Goal: Task Accomplishment & Management: Use online tool/utility

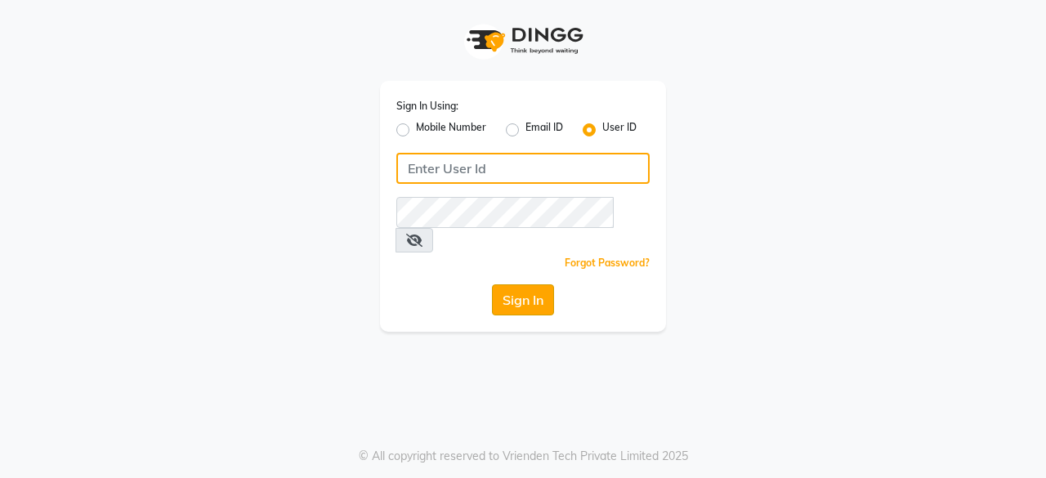
type input "azonesalon"
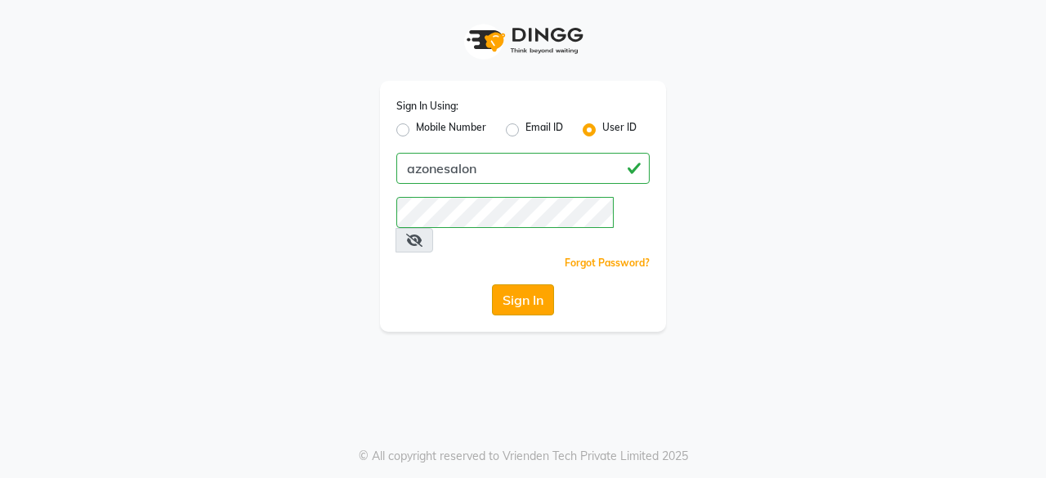
click at [521, 284] on button "Sign In" at bounding box center [523, 299] width 62 height 31
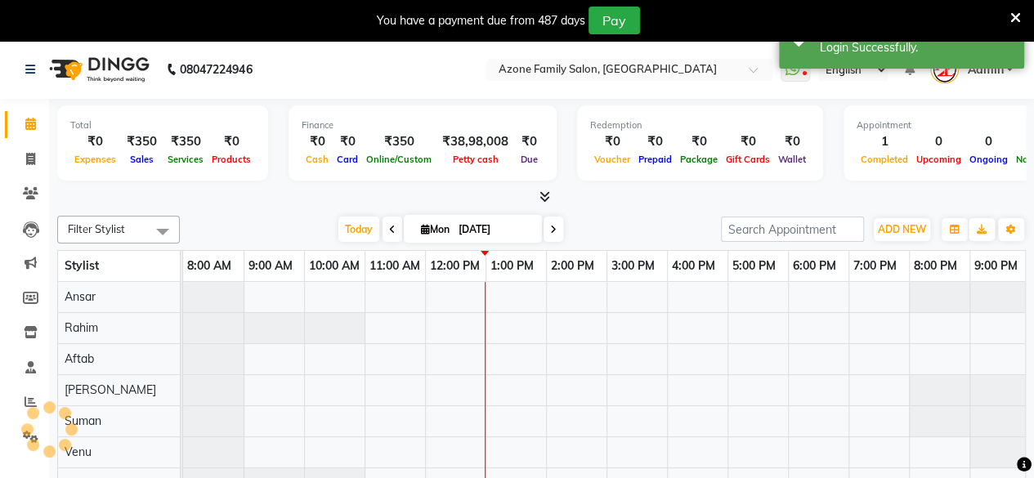
scroll to position [22, 0]
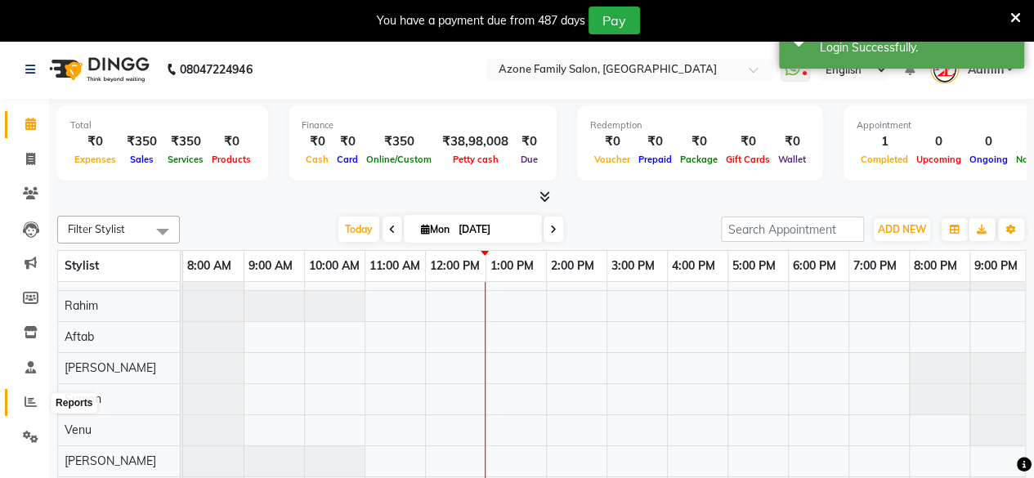
click at [32, 398] on icon at bounding box center [31, 402] width 12 height 12
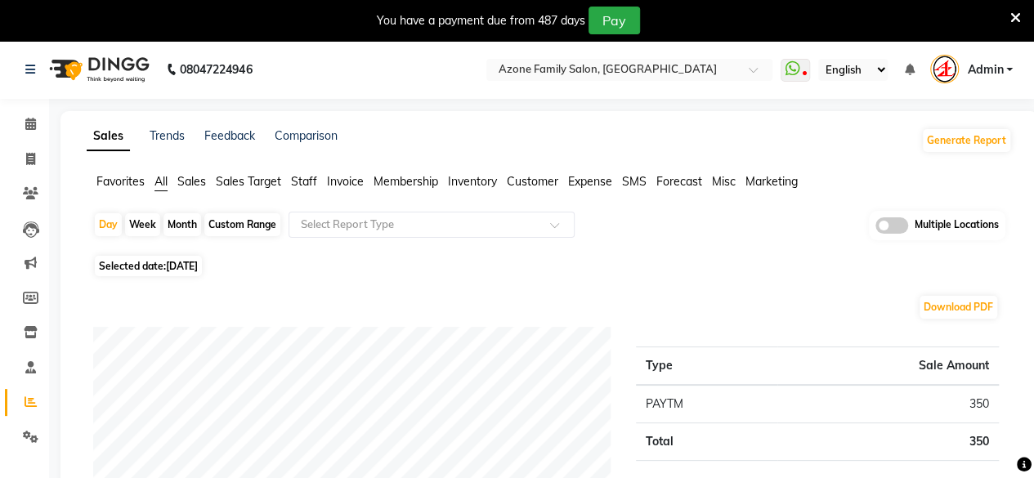
click at [304, 190] on div "Favorites All Sales Sales Target Staff Invoice Membership Inventory Customer Ex…" at bounding box center [549, 188] width 950 height 31
click at [308, 181] on span "Staff" at bounding box center [304, 181] width 26 height 15
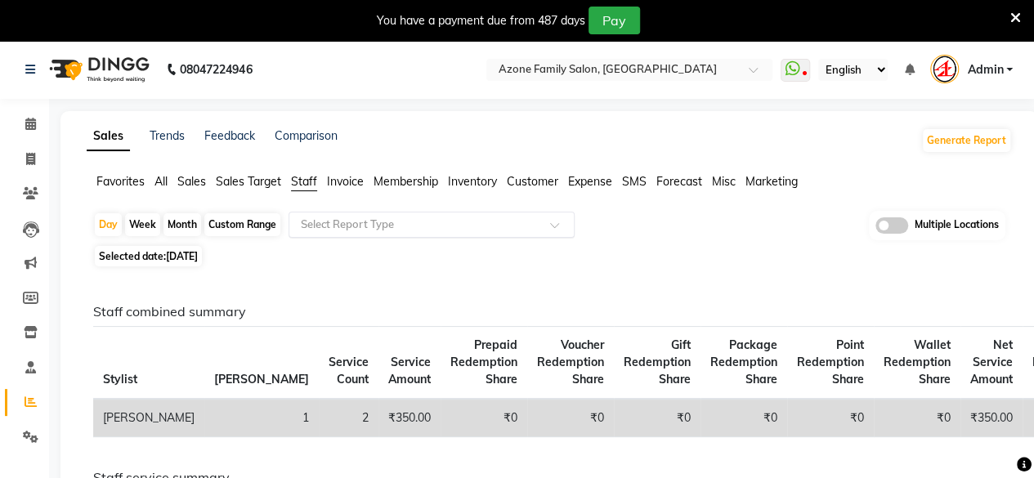
click at [365, 220] on input "text" at bounding box center [415, 225] width 235 height 16
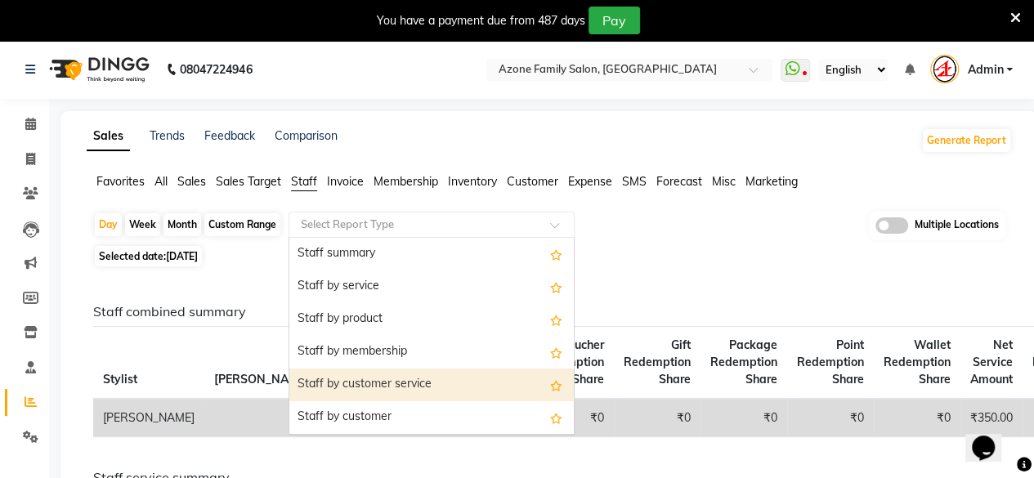
click at [392, 391] on div "Staff by customer service" at bounding box center [431, 385] width 284 height 33
select select "filtered_report"
select select "csv"
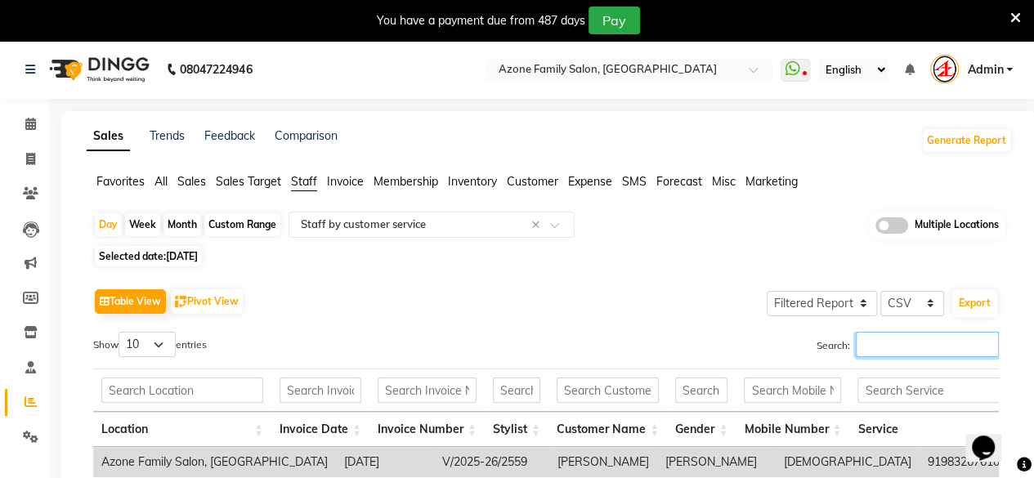
click at [881, 344] on input "Search:" at bounding box center [927, 344] width 143 height 25
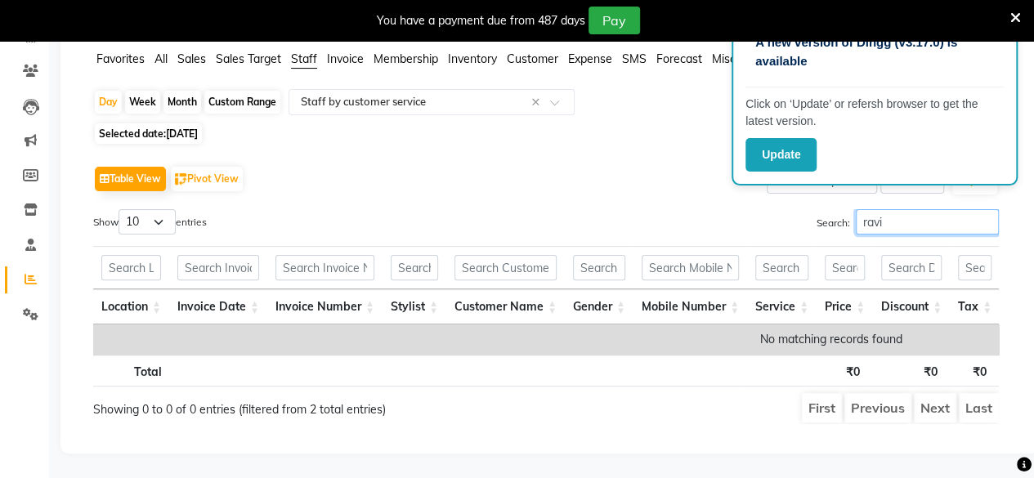
scroll to position [145, 0]
type input "ravi"
click at [1018, 20] on icon at bounding box center [1015, 18] width 11 height 15
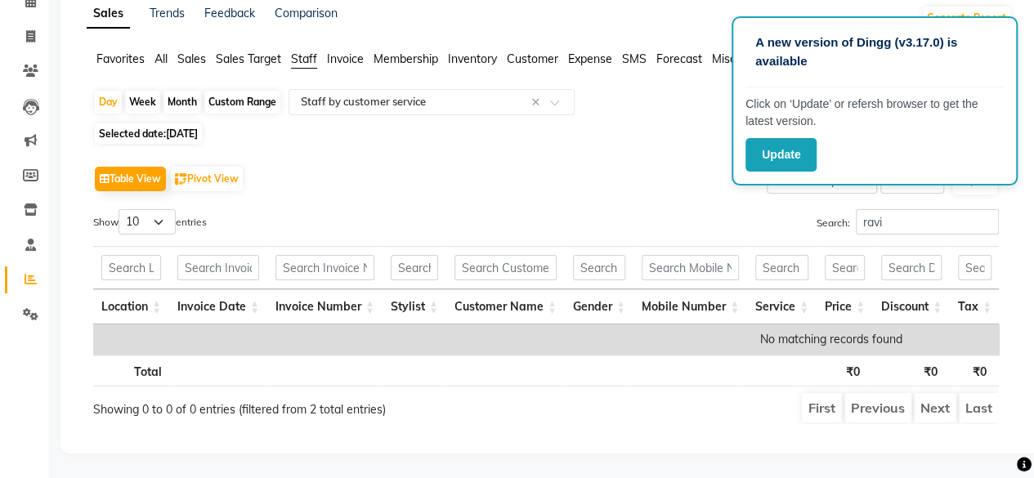
scroll to position [105, 0]
click at [800, 150] on button "Update" at bounding box center [781, 155] width 71 height 34
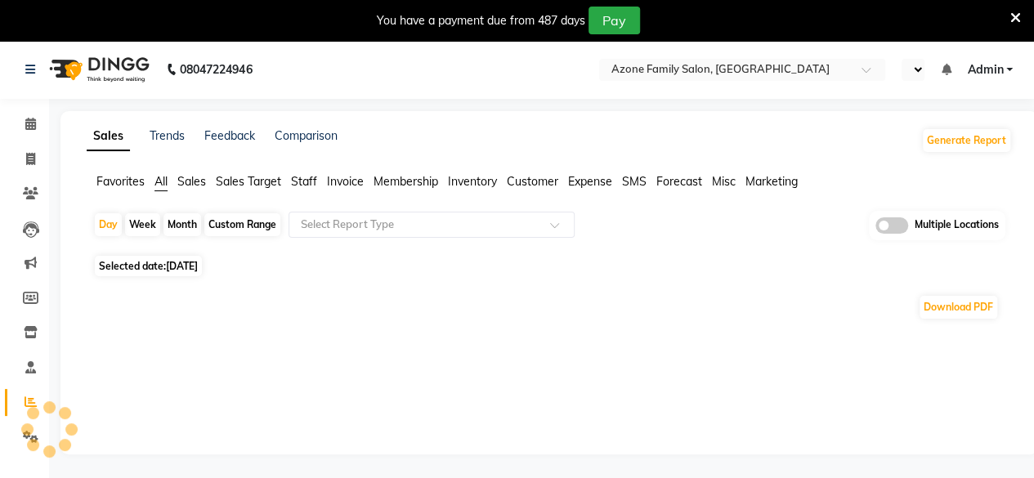
select select "en"
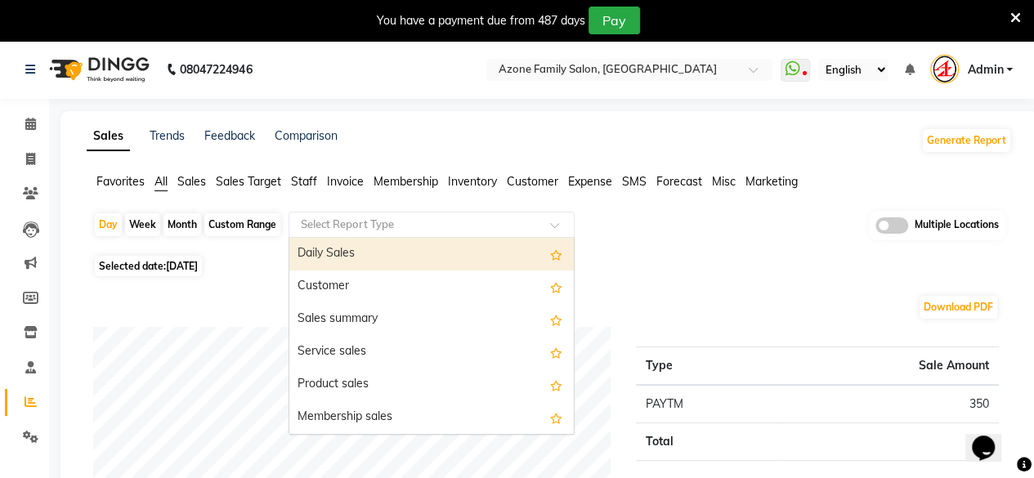
click at [343, 226] on input "text" at bounding box center [415, 225] width 235 height 16
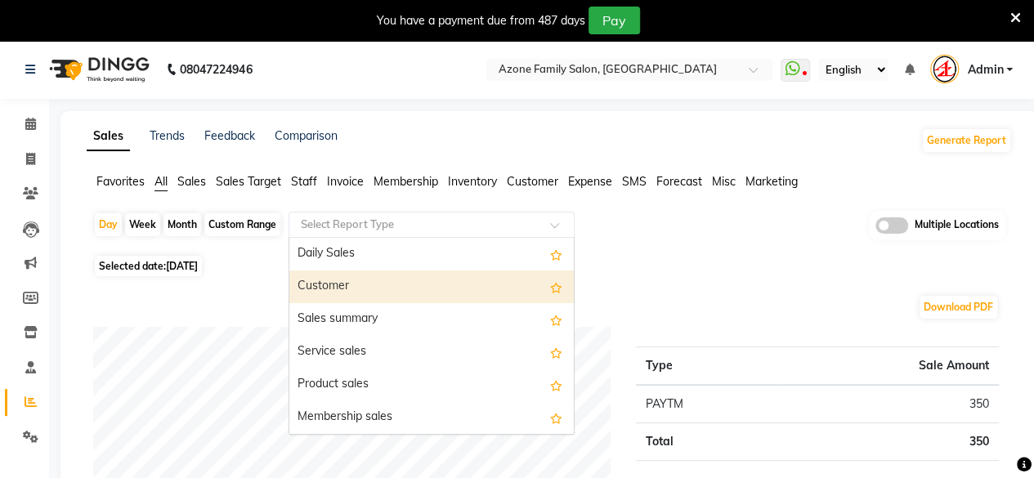
click at [396, 283] on div "Customer" at bounding box center [431, 287] width 284 height 33
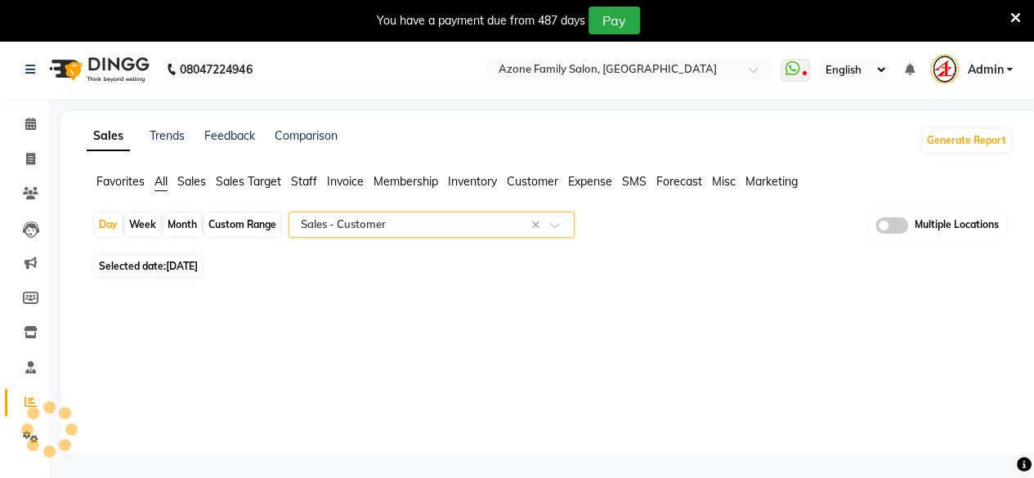
select select "filtered_report"
select select "csv"
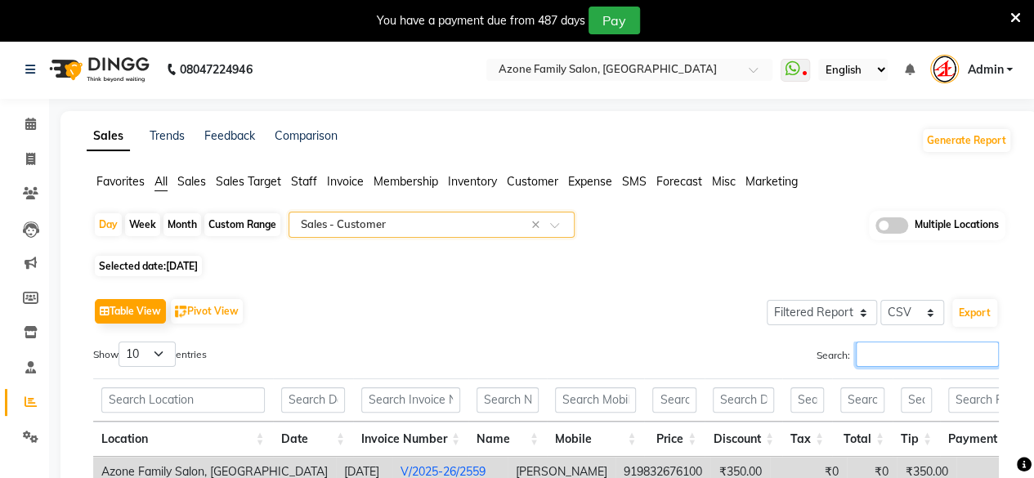
click at [862, 349] on input "Search:" at bounding box center [927, 354] width 143 height 25
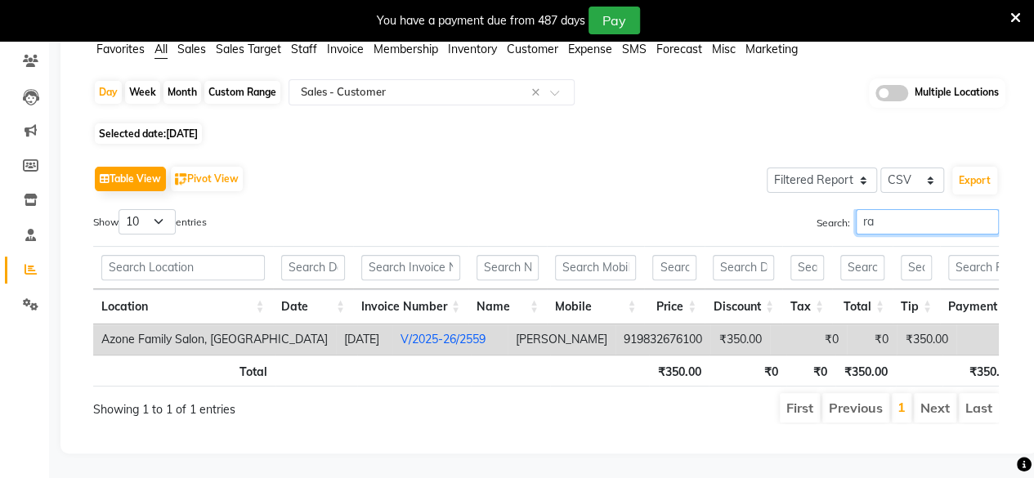
scroll to position [154, 0]
click at [919, 209] on input "ra" at bounding box center [927, 221] width 143 height 25
type input "r"
click at [163, 209] on select "10 25 50 100" at bounding box center [147, 221] width 57 height 25
select select "100"
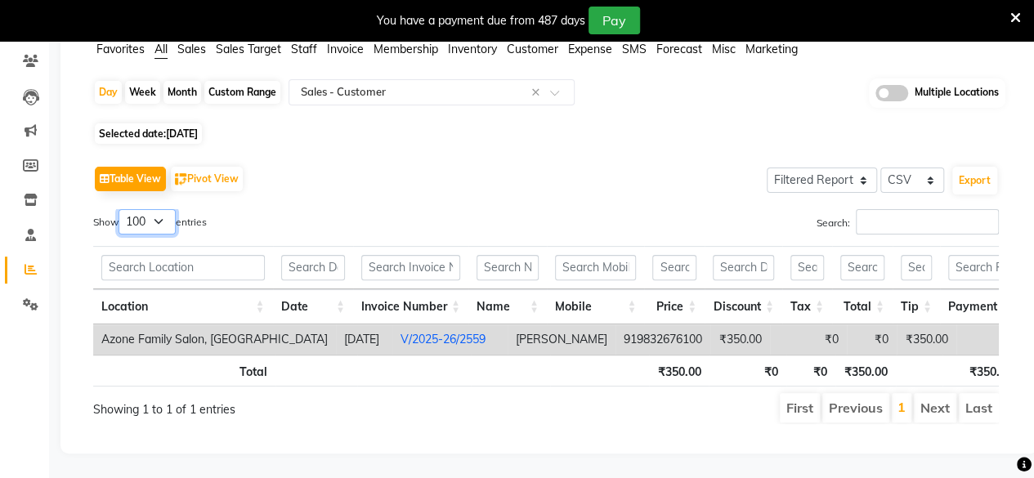
click at [121, 209] on select "10 25 50 100" at bounding box center [147, 221] width 57 height 25
click at [867, 209] on input "Search:" at bounding box center [927, 221] width 143 height 25
type input "r"
click at [517, 84] on input "text" at bounding box center [415, 92] width 235 height 16
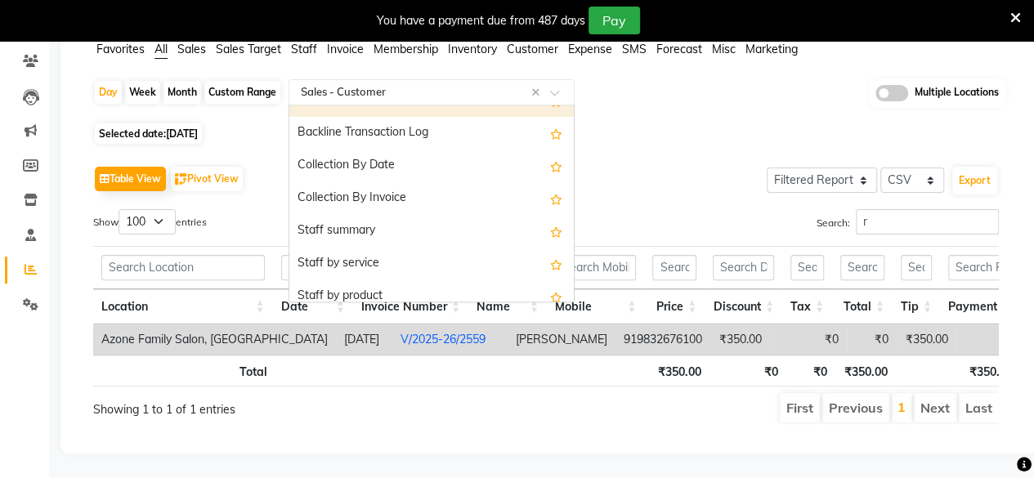
scroll to position [491, 0]
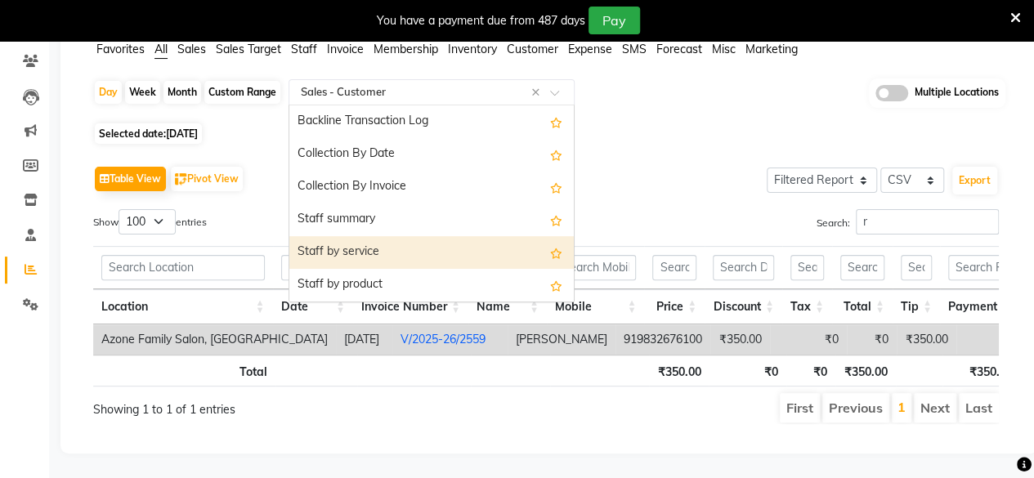
click at [411, 236] on div "Staff by service" at bounding box center [431, 252] width 284 height 33
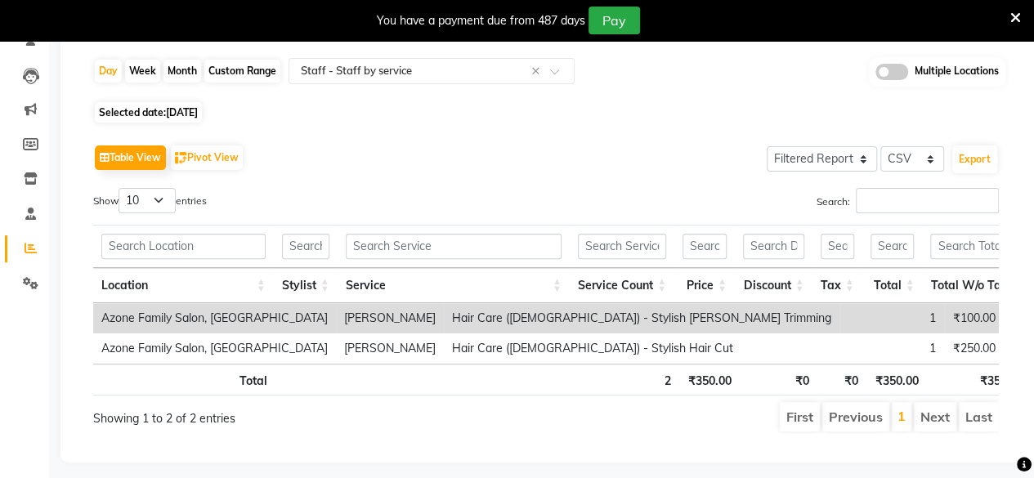
click at [195, 109] on span "[DATE]" at bounding box center [182, 112] width 32 height 12
select select "9"
select select "2025"
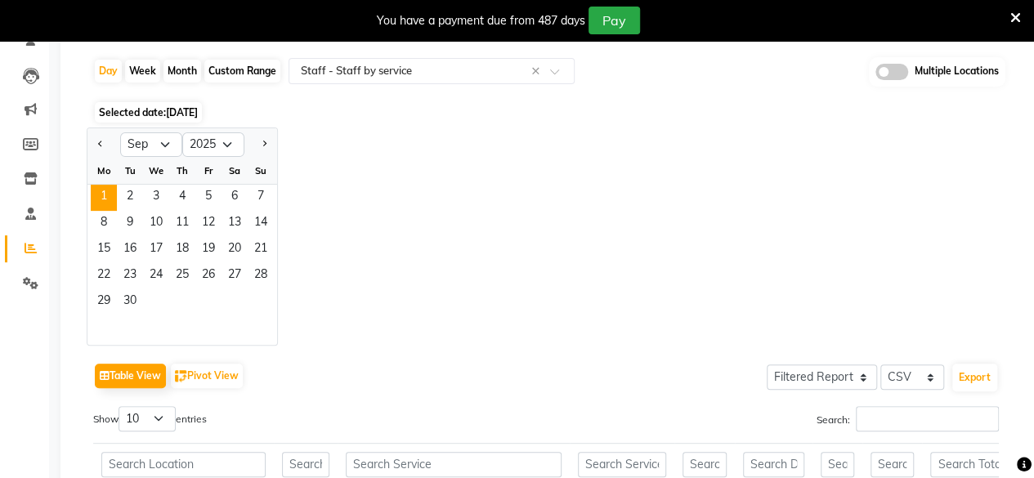
click at [108, 141] on div at bounding box center [103, 145] width 33 height 26
click at [103, 141] on span "Previous month" at bounding box center [101, 144] width 6 height 6
select select "8"
click at [214, 194] on span "1" at bounding box center [208, 198] width 26 height 26
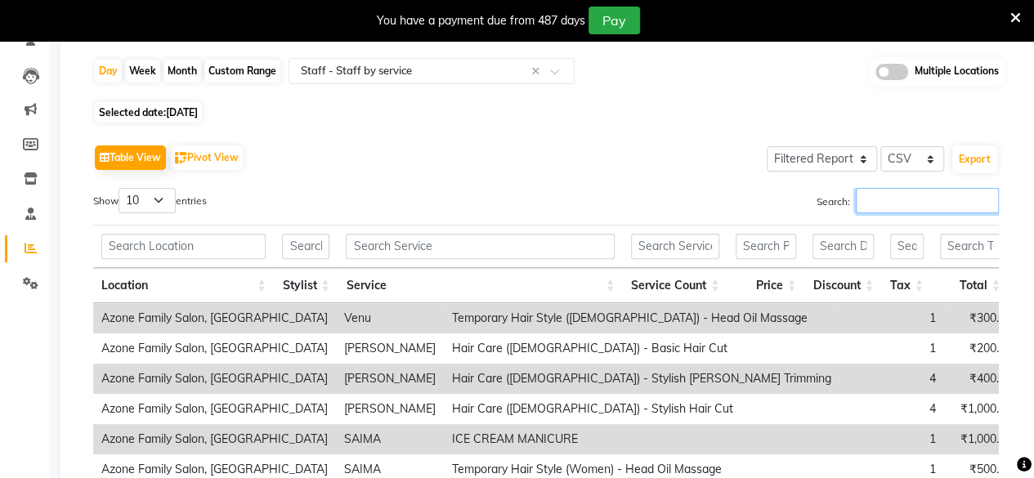
click at [872, 195] on input "Search:" at bounding box center [927, 200] width 143 height 25
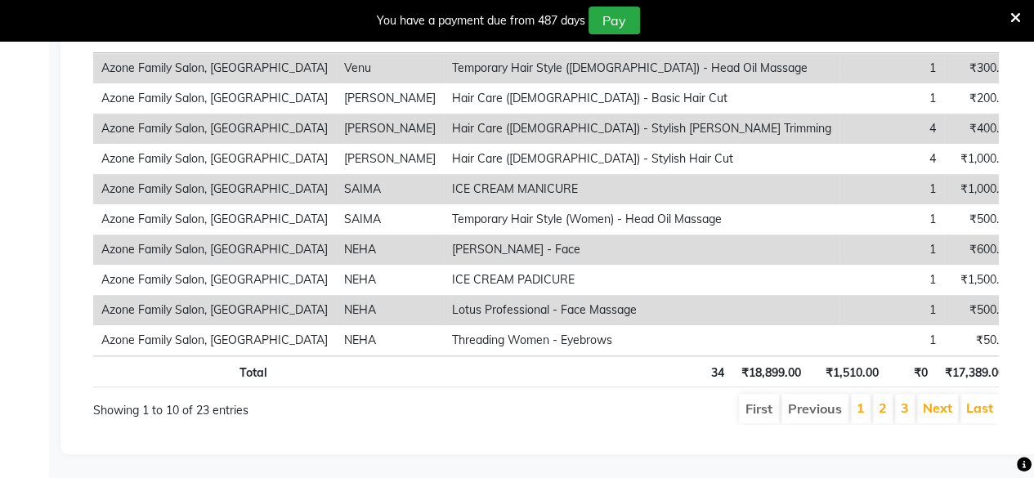
scroll to position [426, 0]
type input "ra"
click at [864, 399] on link "1" at bounding box center [861, 407] width 8 height 16
click at [887, 399] on link "2" at bounding box center [883, 407] width 8 height 16
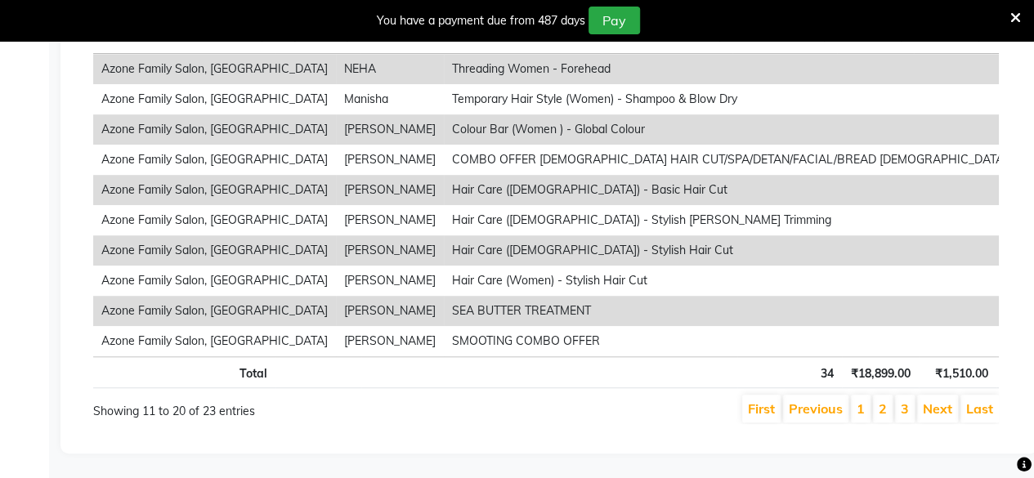
scroll to position [425, 0]
click at [908, 401] on link "3" at bounding box center [905, 409] width 8 height 16
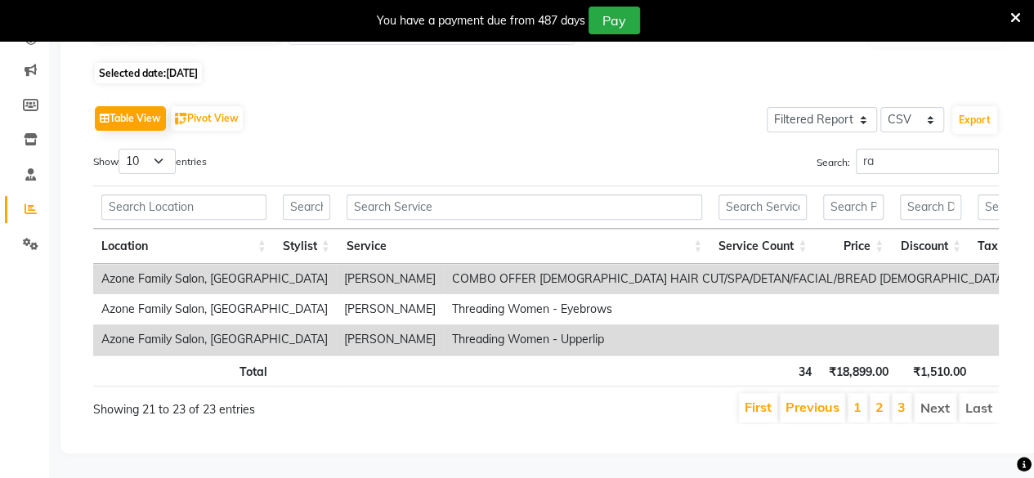
click at [198, 67] on span "01-08-2025" at bounding box center [182, 73] width 32 height 12
select select "8"
select select "2025"
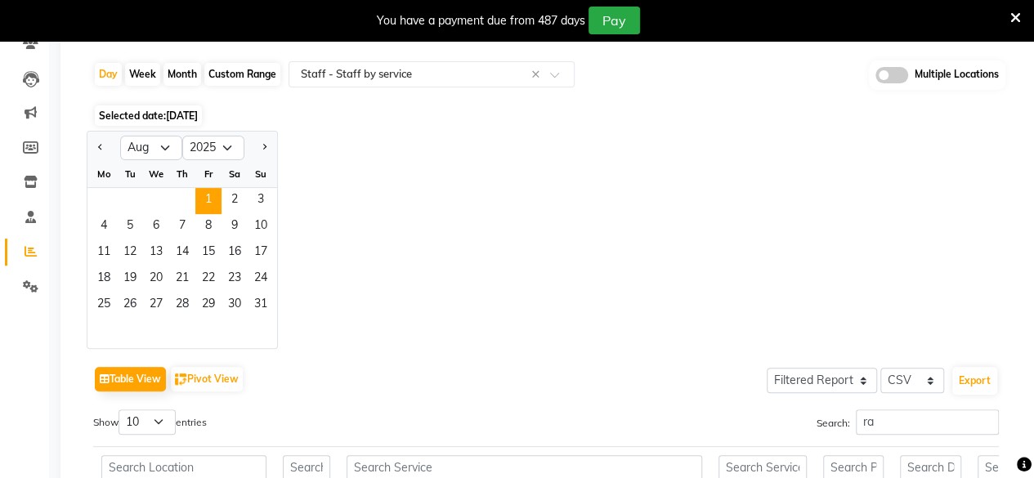
scroll to position [149, 0]
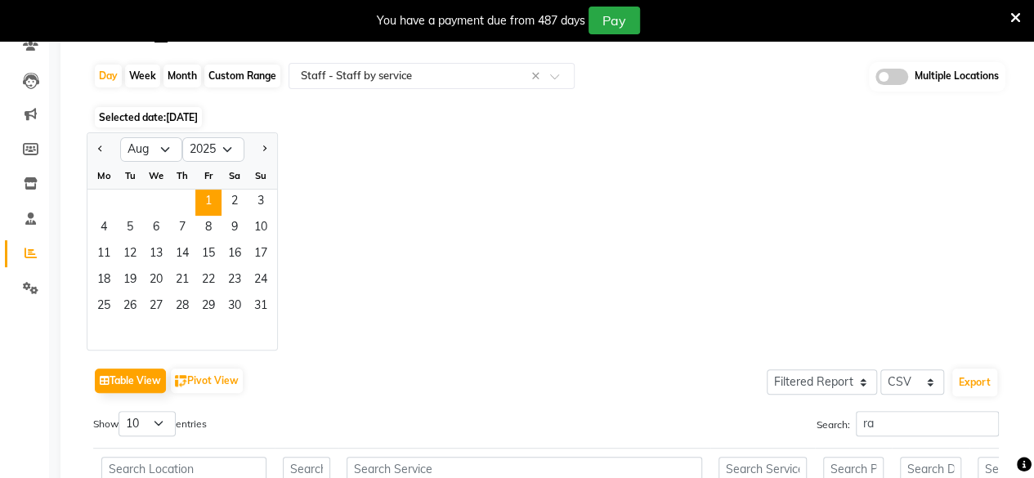
click at [235, 79] on div "Custom Range" at bounding box center [242, 76] width 76 height 23
select select "8"
select select "2025"
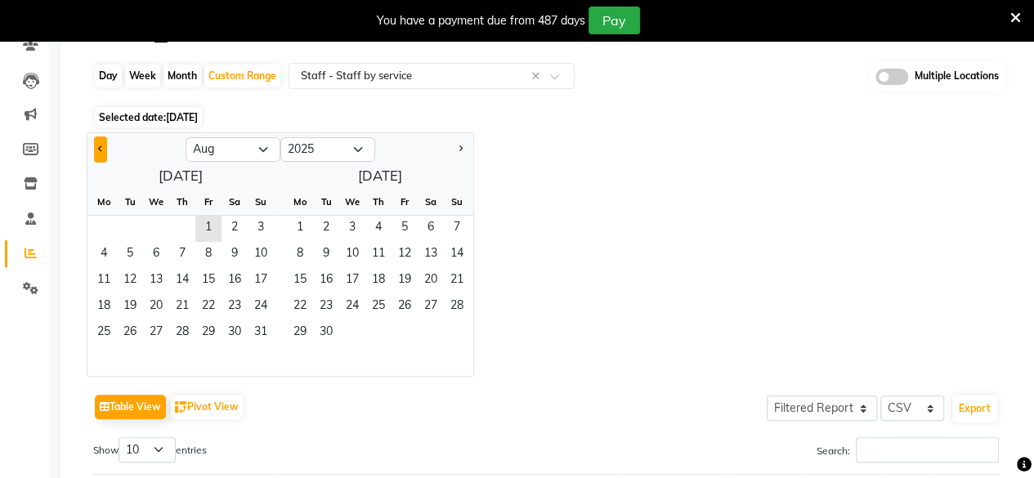
click at [96, 146] on button "Previous month" at bounding box center [100, 150] width 13 height 26
select select "7"
click at [403, 231] on span "1" at bounding box center [405, 229] width 26 height 26
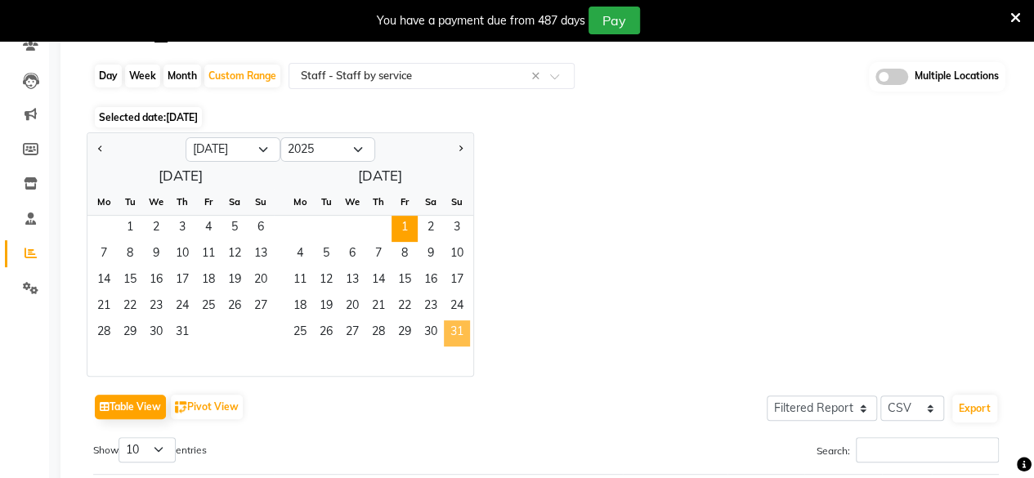
click at [455, 322] on span "31" at bounding box center [457, 333] width 26 height 26
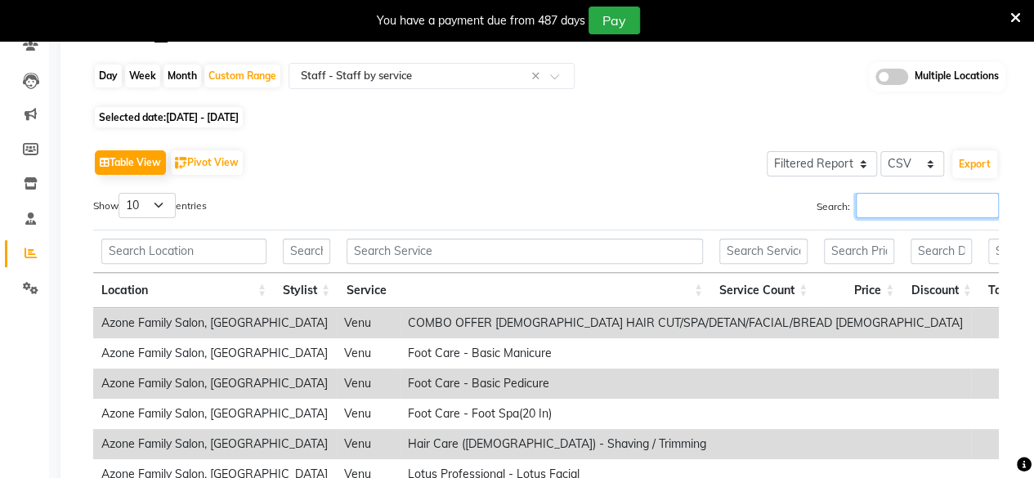
click at [869, 208] on input "Search:" at bounding box center [927, 205] width 143 height 25
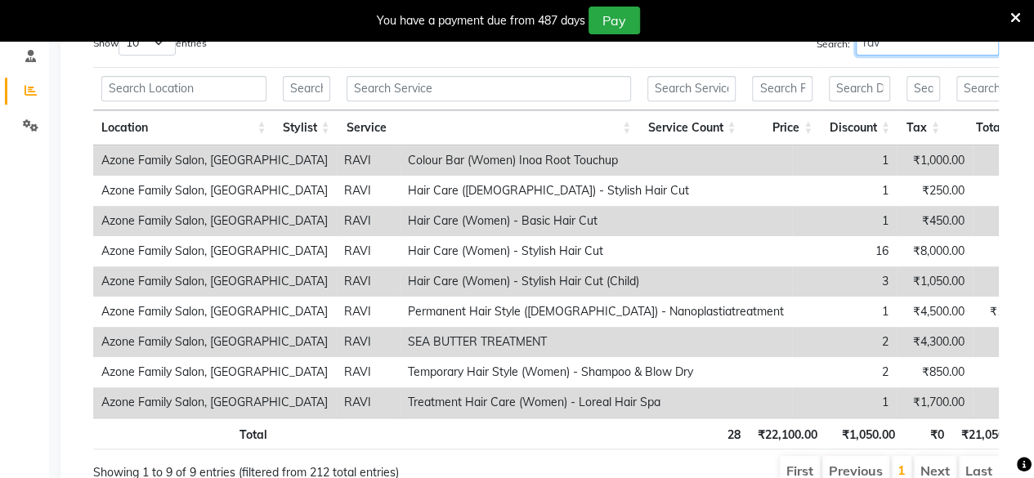
scroll to position [312, 0]
type input "rav"
click at [1013, 11] on icon at bounding box center [1015, 18] width 11 height 15
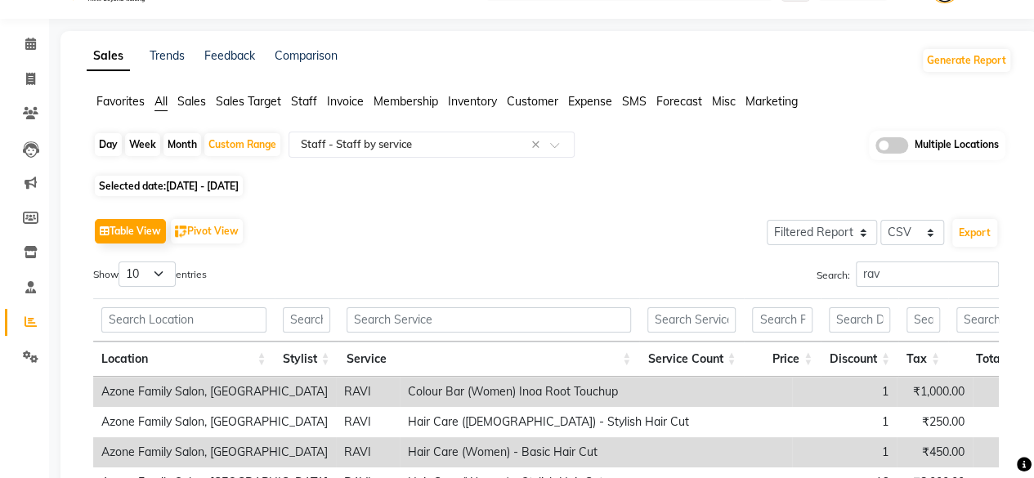
scroll to position [18, 0]
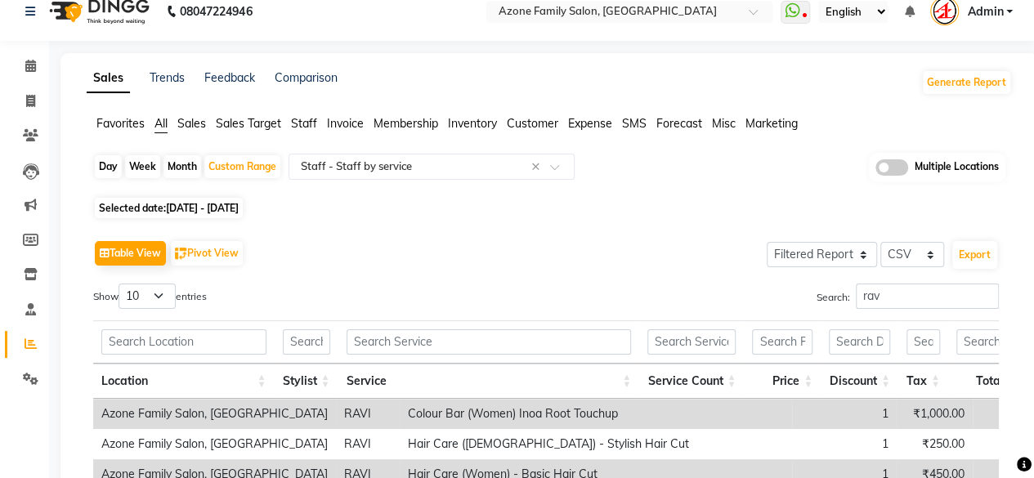
click at [195, 121] on span "Sales" at bounding box center [191, 123] width 29 height 15
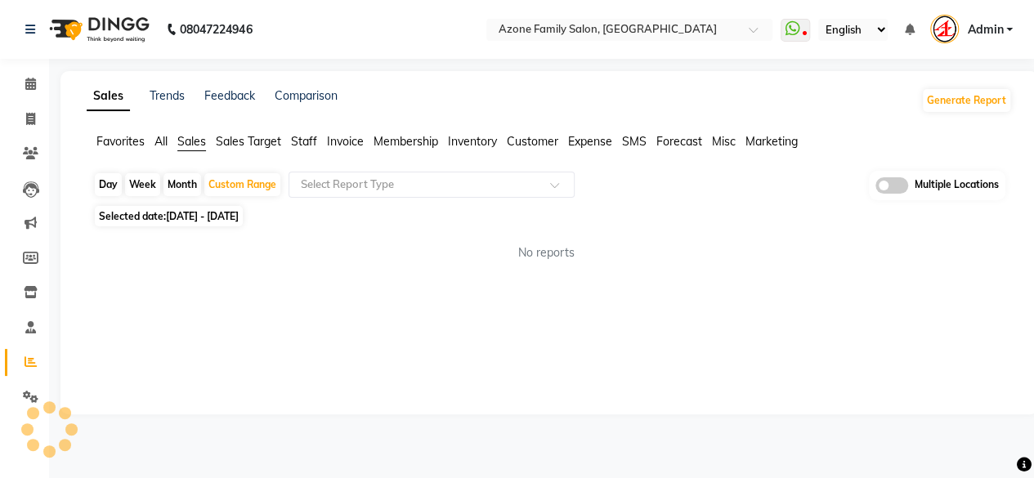
scroll to position [0, 0]
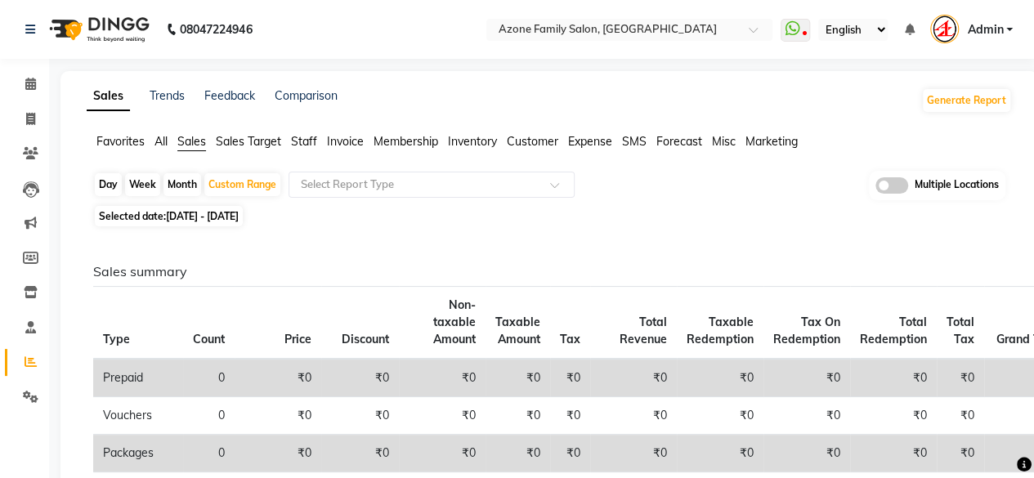
click at [302, 139] on span "Staff" at bounding box center [304, 141] width 26 height 15
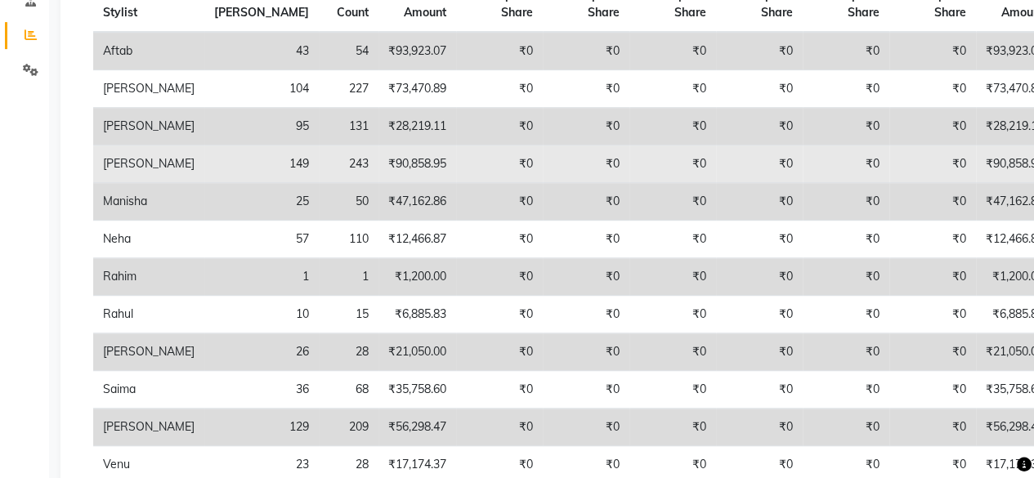
scroll to position [360, 0]
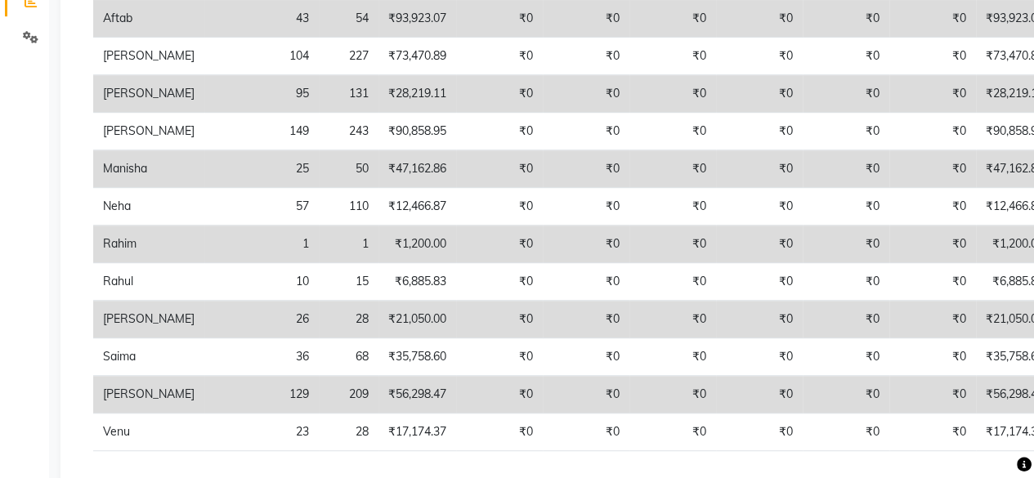
click at [379, 182] on td "₹47,162.86" at bounding box center [418, 169] width 78 height 38
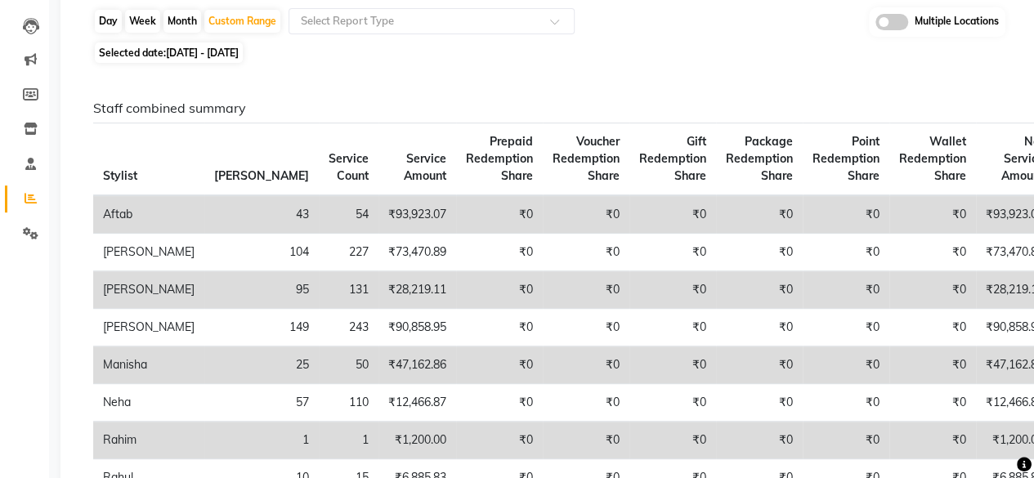
scroll to position [65, 0]
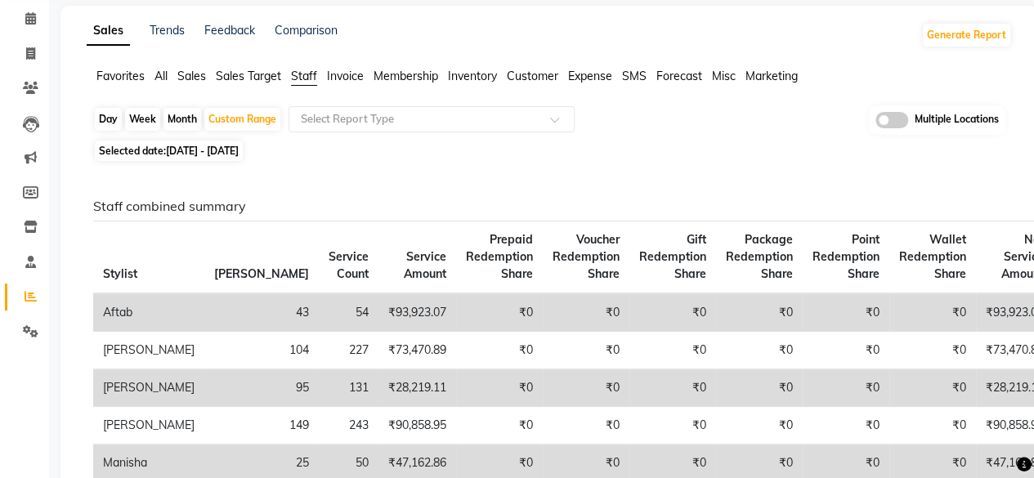
click at [197, 73] on span "Sales" at bounding box center [191, 76] width 29 height 15
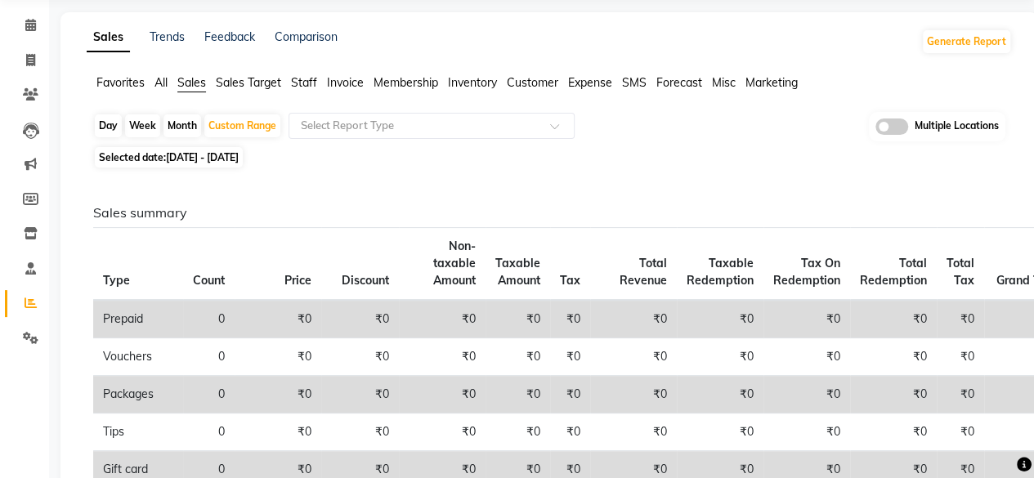
scroll to position [0, 0]
